Goal: Find specific page/section: Find specific page/section

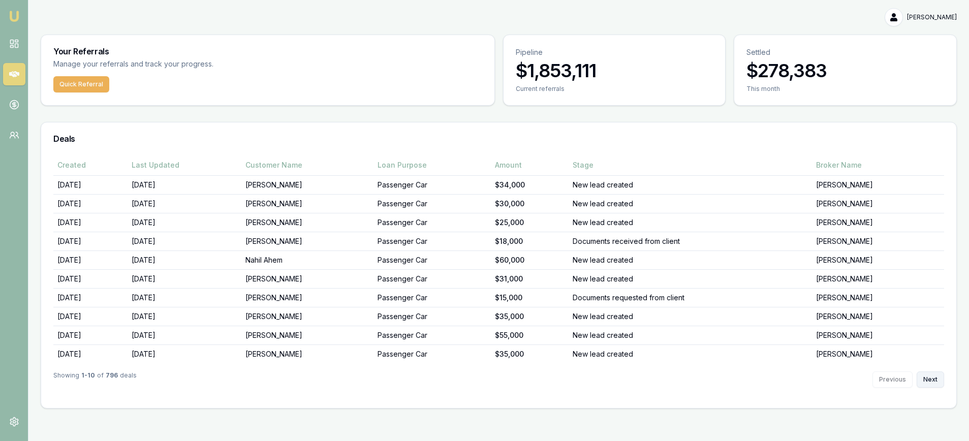
click at [938, 380] on button "Next" at bounding box center [930, 380] width 27 height 16
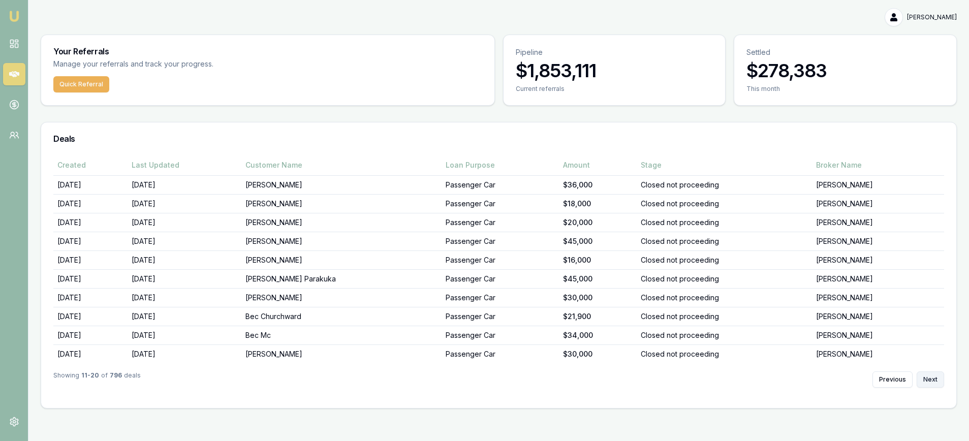
click at [936, 381] on button "Next" at bounding box center [930, 380] width 27 height 16
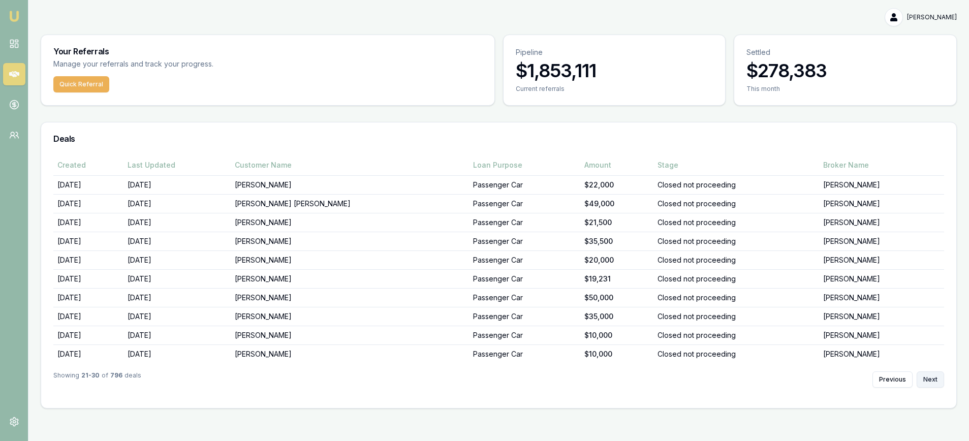
click at [937, 382] on button "Next" at bounding box center [930, 380] width 27 height 16
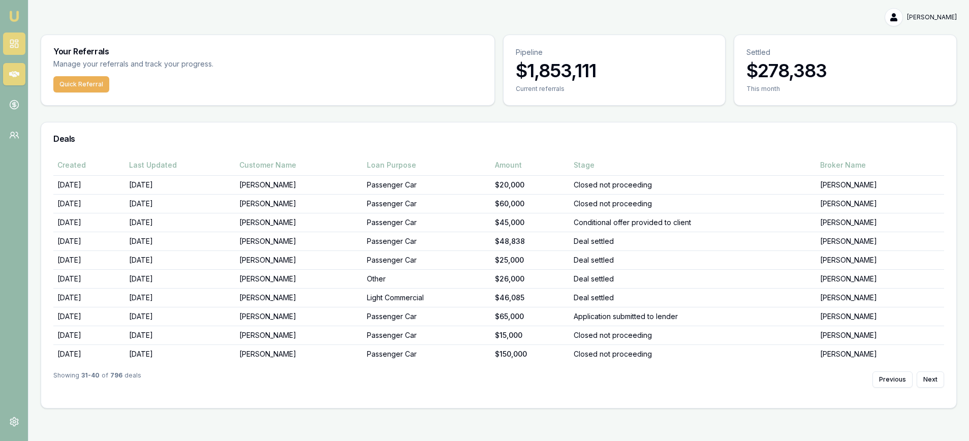
click at [18, 45] on rect at bounding box center [16, 46] width 3 height 4
